Goal: Information Seeking & Learning: Learn about a topic

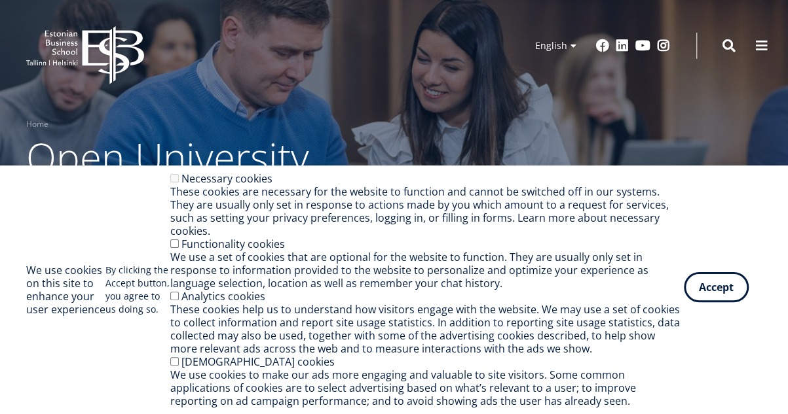
click at [718, 298] on button "Accept" at bounding box center [715, 287] width 65 height 30
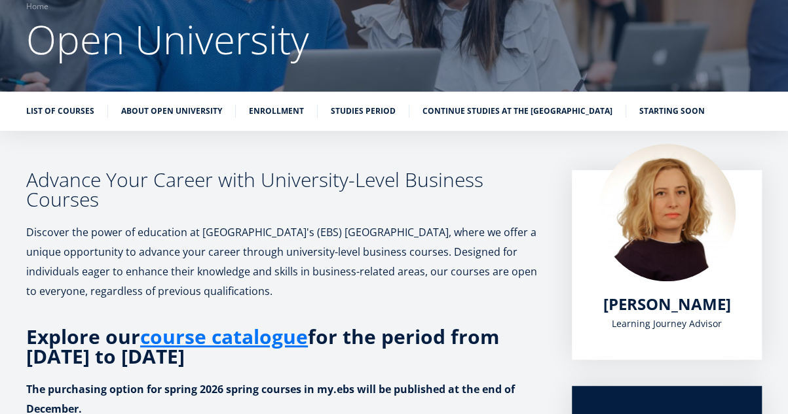
scroll to position [35, 0]
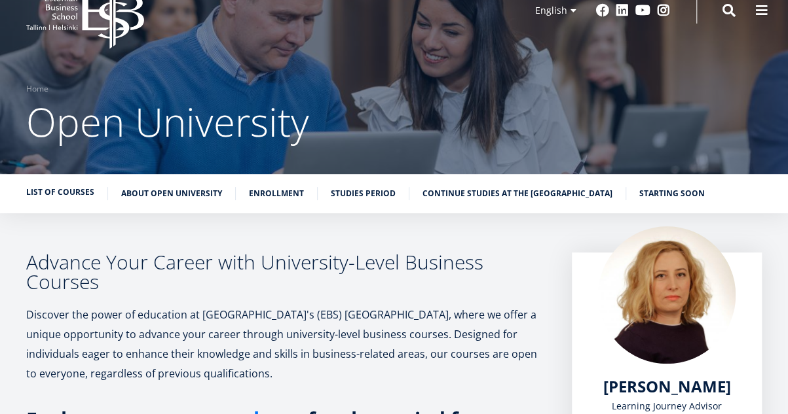
click at [56, 196] on link "List of Courses" at bounding box center [60, 192] width 68 height 13
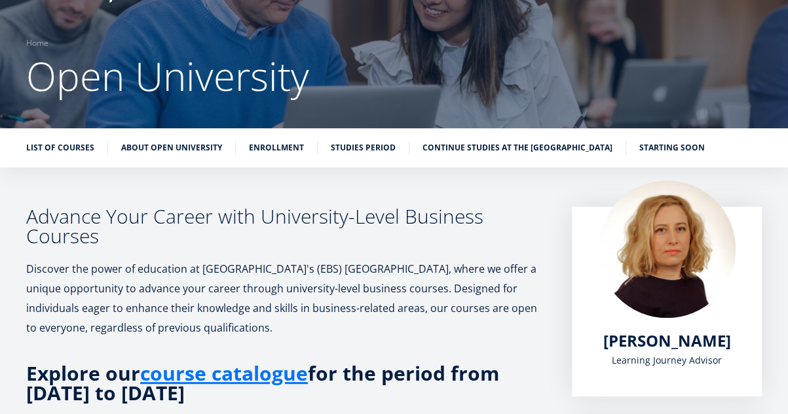
scroll to position [56, 0]
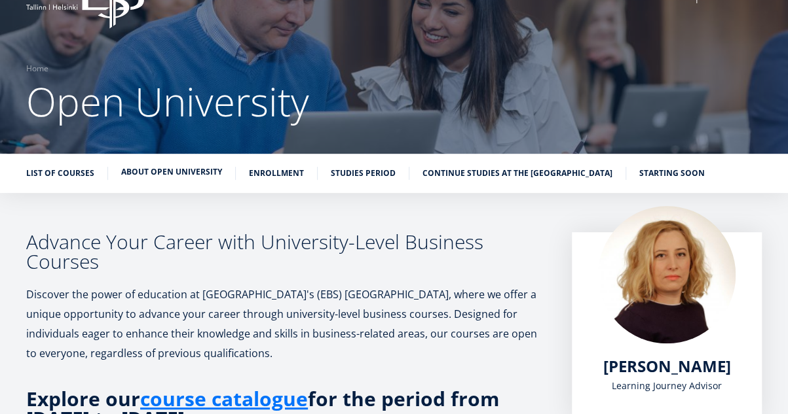
click at [169, 170] on link "About Open University" at bounding box center [171, 172] width 101 height 13
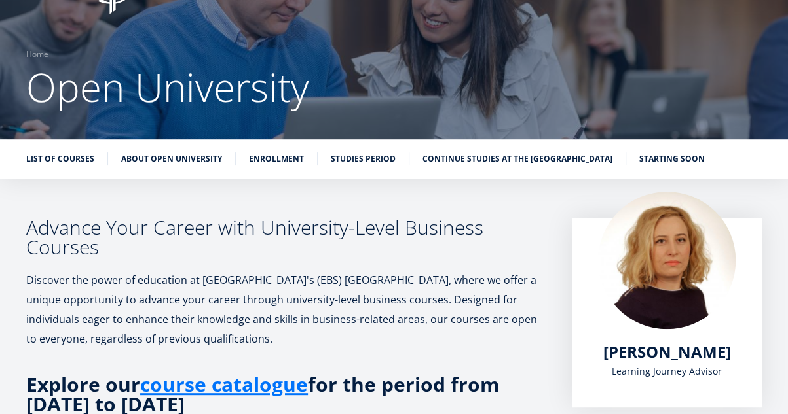
scroll to position [12, 0]
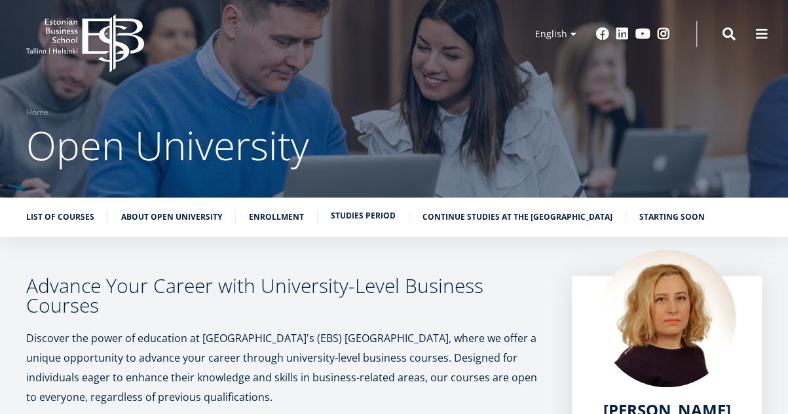
click at [372, 216] on link "Studies period" at bounding box center [363, 215] width 65 height 13
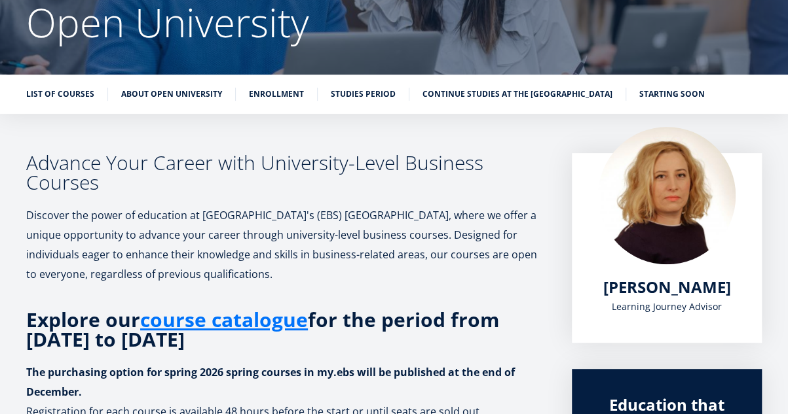
scroll to position [78, 0]
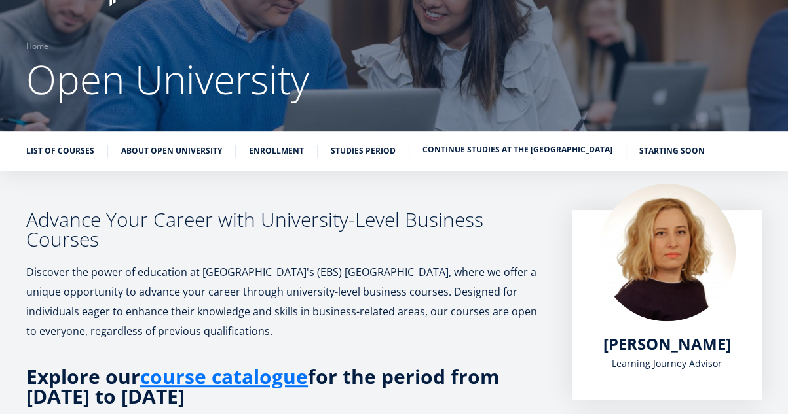
click at [492, 153] on link "Continue studies at the [GEOGRAPHIC_DATA]" at bounding box center [517, 149] width 190 height 13
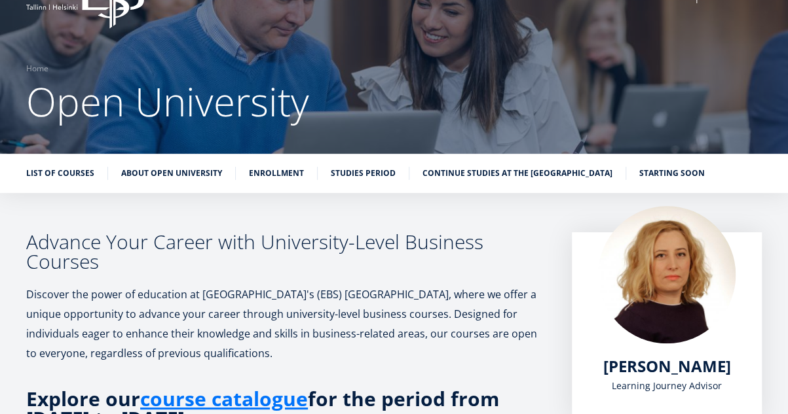
scroll to position [52, 0]
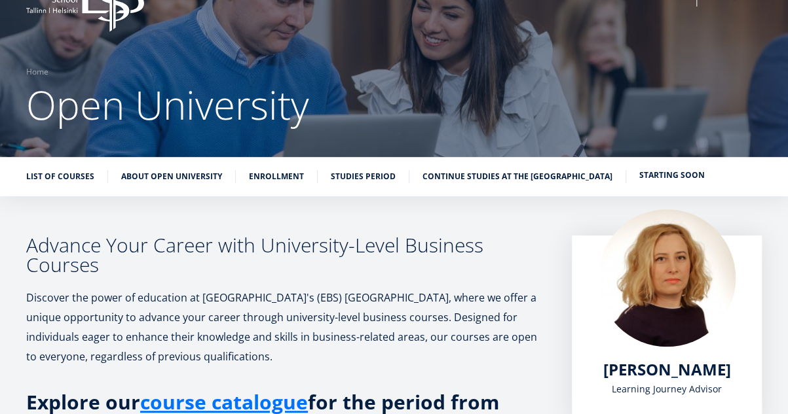
click at [639, 177] on link "Starting soon" at bounding box center [671, 175] width 65 height 13
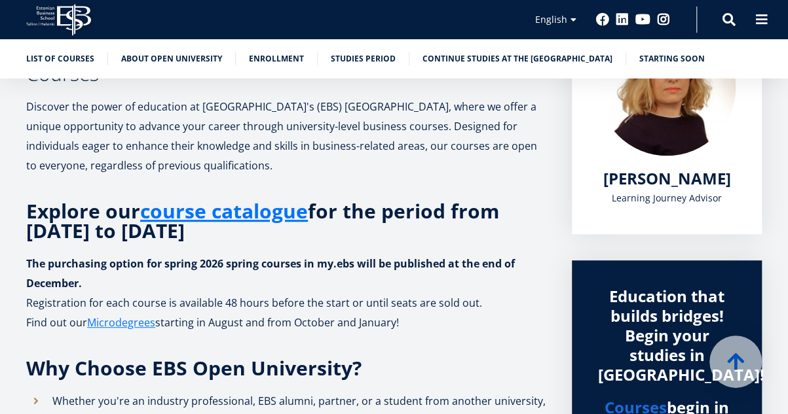
scroll to position [272, 0]
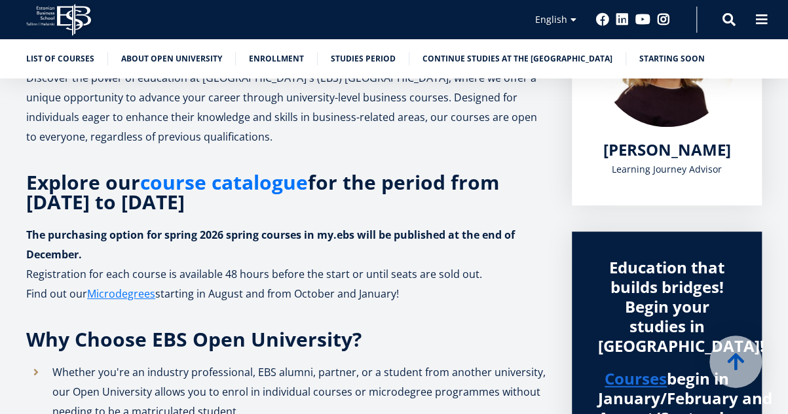
click at [207, 185] on link "course catalogue" at bounding box center [224, 183] width 168 height 20
